Goal: Information Seeking & Learning: Find specific fact

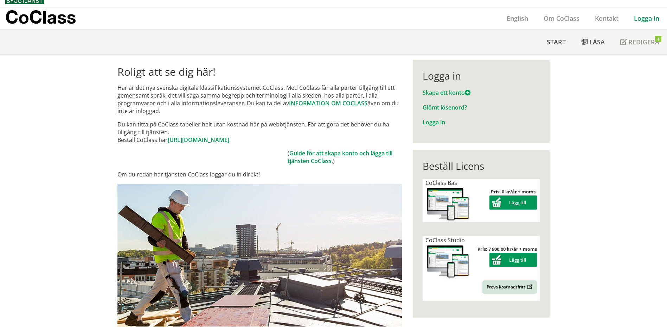
scroll to position [24, 0]
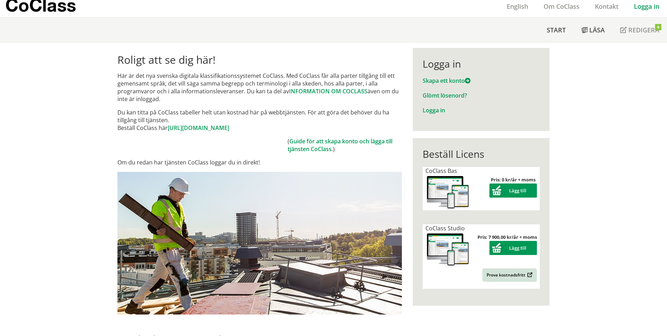
click at [642, 11] on div "Logga in" at bounding box center [646, 6] width 41 height 22
click at [645, 6] on link "Logga in" at bounding box center [646, 6] width 41 height 8
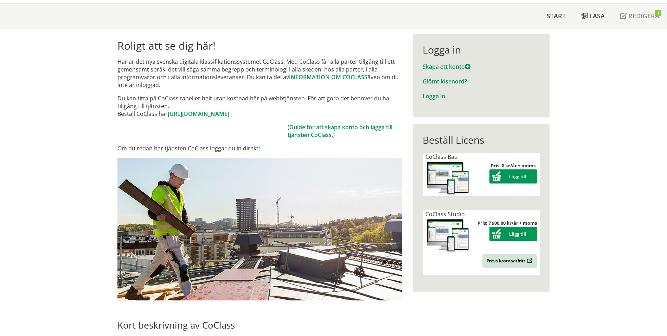
scroll to position [35, 0]
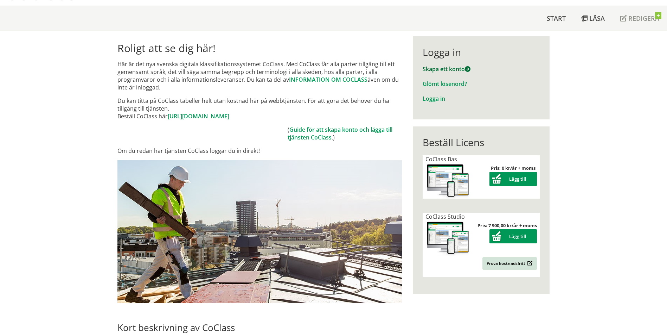
click at [446, 70] on link "Skapa ett konto" at bounding box center [447, 69] width 48 height 8
click at [434, 98] on link "Logga in" at bounding box center [434, 99] width 23 height 8
click at [434, 95] on link "Logga in" at bounding box center [434, 99] width 23 height 8
click at [566, 17] on span "Start" at bounding box center [556, 18] width 19 height 8
click at [563, 18] on span "Start" at bounding box center [556, 18] width 19 height 8
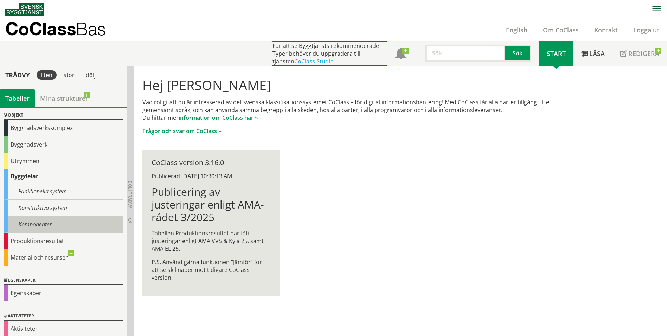
scroll to position [29, 0]
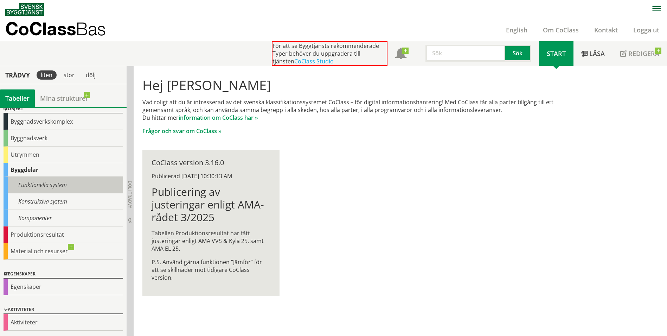
click at [53, 189] on div "Funktionella system" at bounding box center [64, 185] width 120 height 17
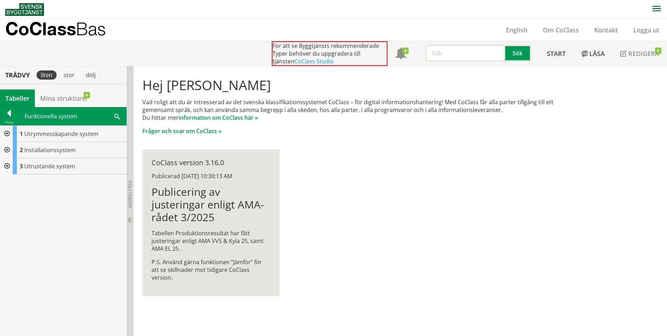
click at [55, 205] on div "CoClass Version 3.16.0 CoClass Version 3.16.0 CoClass Version 3.15.0 CoClass Ve…" at bounding box center [63, 221] width 127 height 229
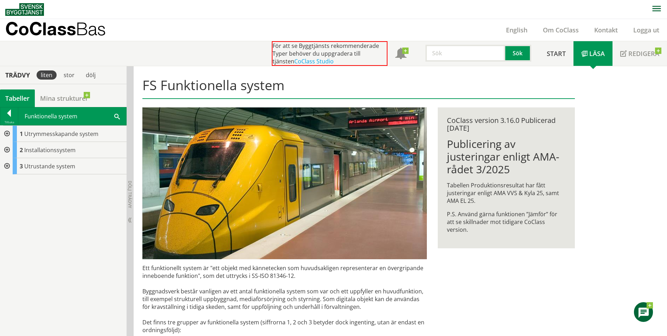
click at [15, 98] on div "Tabeller" at bounding box center [17, 98] width 35 height 18
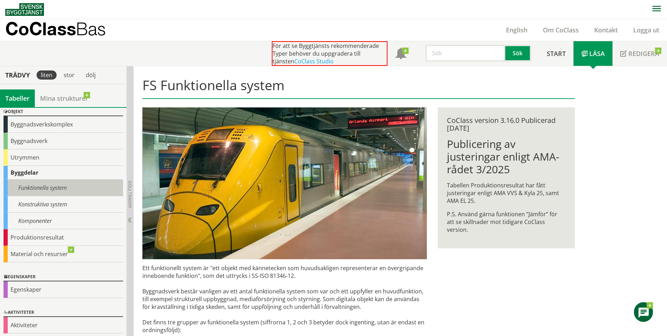
scroll to position [29, 0]
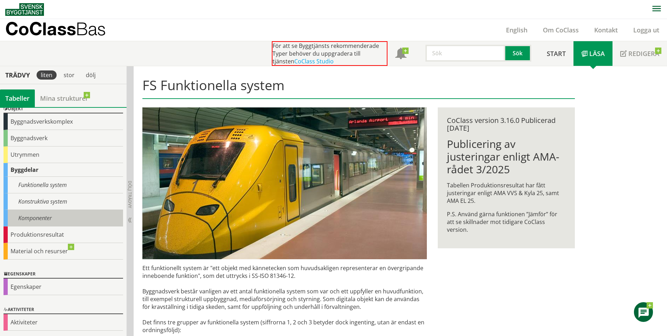
click at [36, 216] on div "Komponenter" at bounding box center [64, 218] width 120 height 17
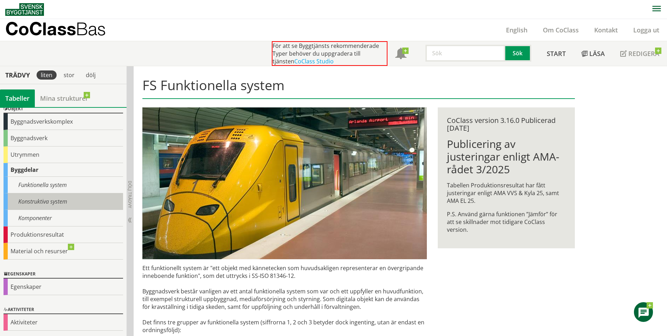
click at [59, 203] on div "Konstruktiva system" at bounding box center [64, 201] width 120 height 17
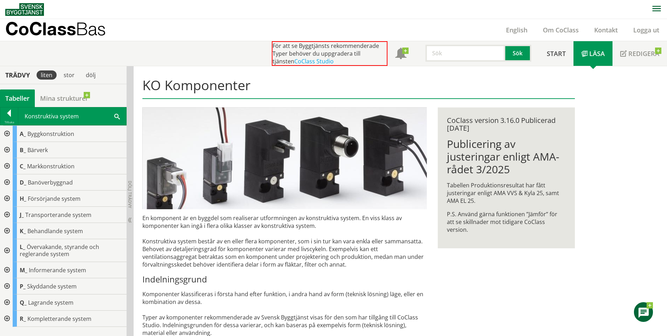
click at [8, 147] on div at bounding box center [6, 150] width 13 height 16
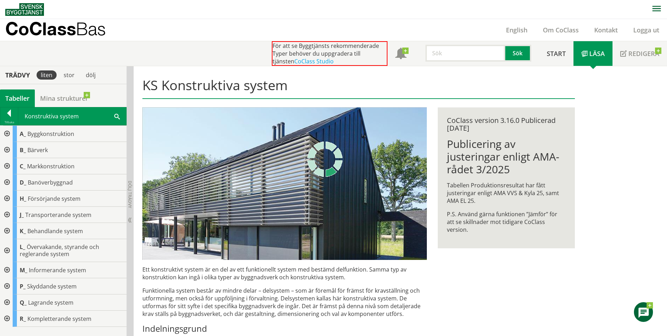
click at [442, 57] on input "text" at bounding box center [466, 53] width 80 height 17
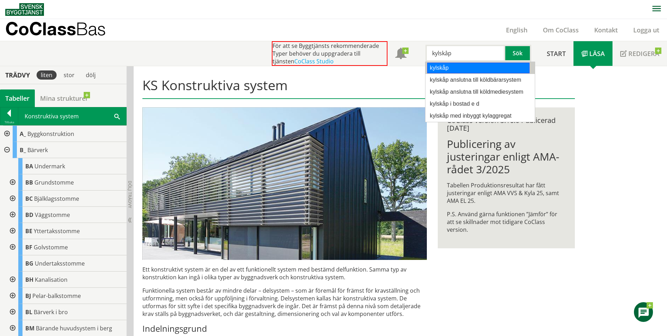
click at [493, 66] on div "kylskåp" at bounding box center [478, 68] width 102 height 11
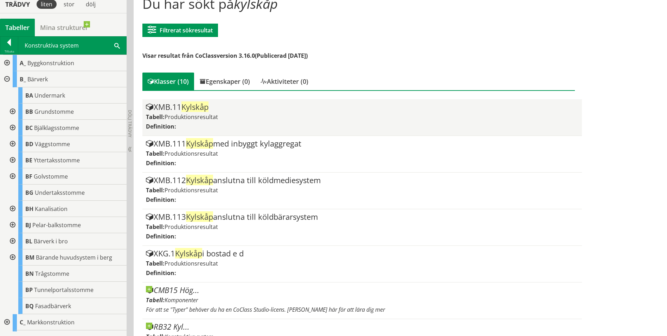
scroll to position [82, 0]
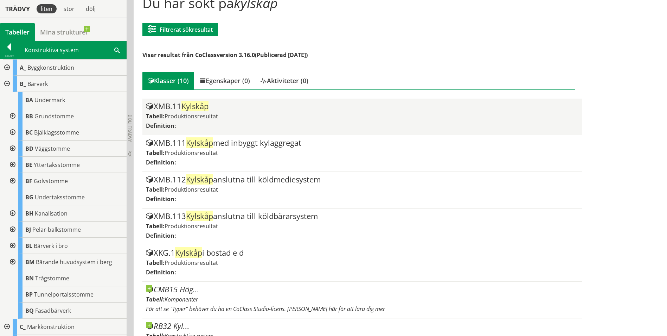
type input "kylskåp"
click at [183, 110] on div "XMB.11 Kylskåp" at bounding box center [362, 106] width 432 height 8
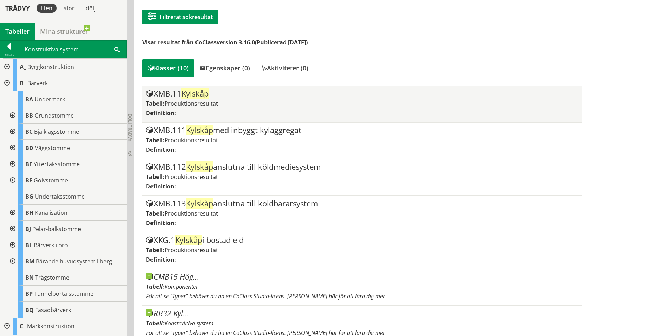
scroll to position [94, 0]
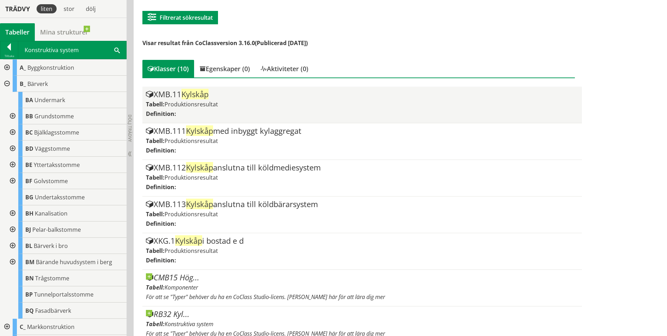
click at [173, 96] on div "XMB.11 Kylskåp" at bounding box center [362, 94] width 432 height 8
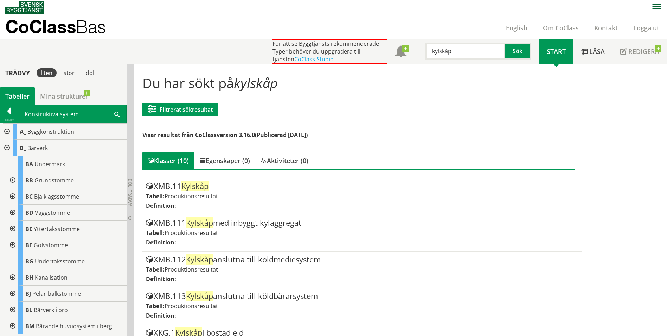
scroll to position [0, 0]
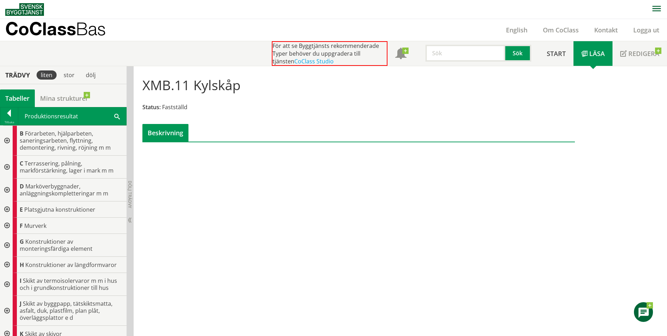
click at [38, 25] on p "CoClass Bas" at bounding box center [55, 29] width 101 height 8
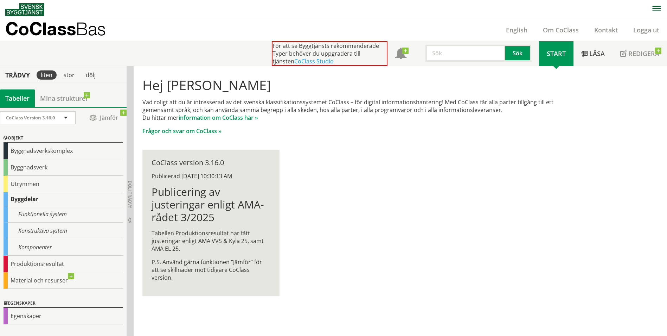
click at [451, 56] on input "text" at bounding box center [466, 53] width 80 height 17
click at [468, 88] on div "toalettstol" at bounding box center [464, 92] width 74 height 11
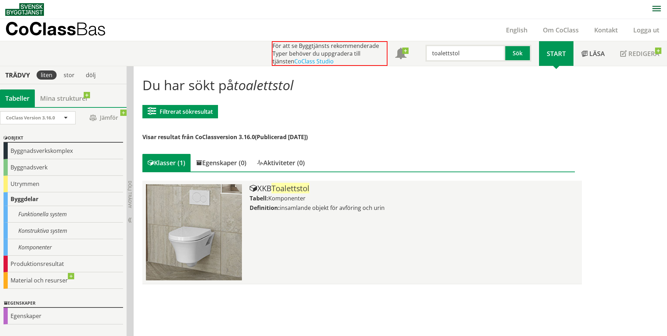
type input "toalettstol"
click at [291, 191] on span "Toalettstol" at bounding box center [291, 188] width 38 height 11
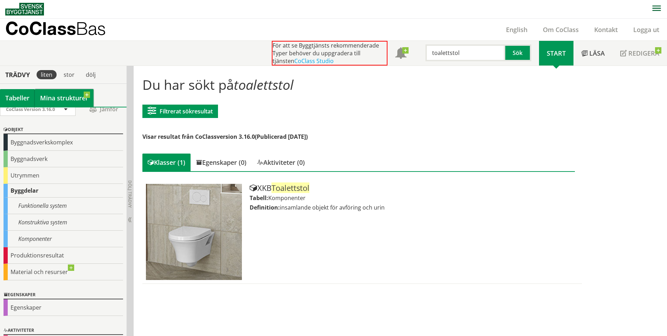
scroll to position [12, 0]
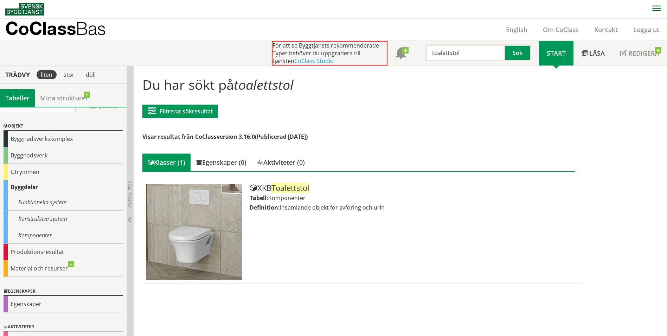
click at [77, 29] on p "CoClass Bas" at bounding box center [55, 28] width 101 height 8
click at [656, 16] on button "button" at bounding box center [656, 9] width 21 height 19
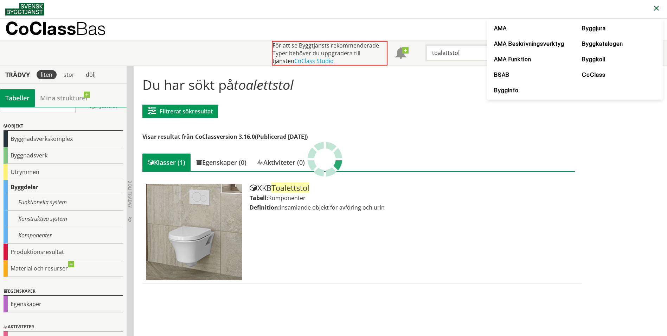
click at [656, 14] on span "button" at bounding box center [656, 10] width 8 height 7
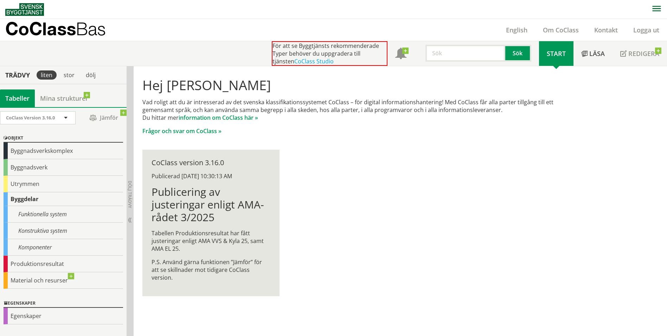
click at [31, 7] on img at bounding box center [24, 9] width 39 height 13
